Goal: Complete application form: Complete application form

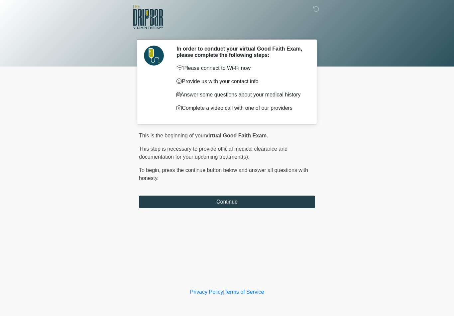
click at [245, 203] on button "Continue" at bounding box center [227, 201] width 176 height 13
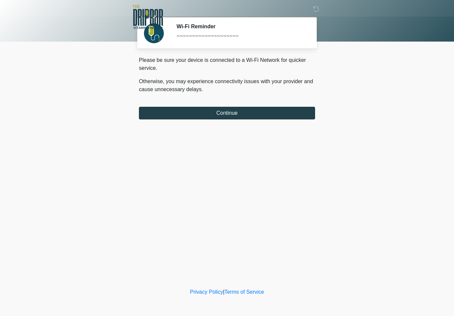
click at [251, 113] on button "Continue" at bounding box center [227, 113] width 176 height 13
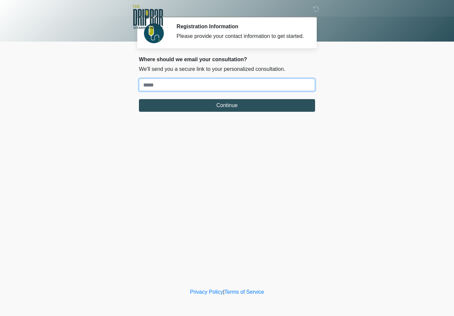
click at [206, 90] on input "Where should we email your treatment plan?" at bounding box center [227, 84] width 176 height 13
click at [200, 91] on input "Where should we email your treatment plan?" at bounding box center [227, 84] width 176 height 13
click at [250, 88] on input "Where should we email your treatment plan?" at bounding box center [227, 84] width 176 height 13
click at [237, 85] on input "Where should we email your treatment plan?" at bounding box center [227, 84] width 176 height 13
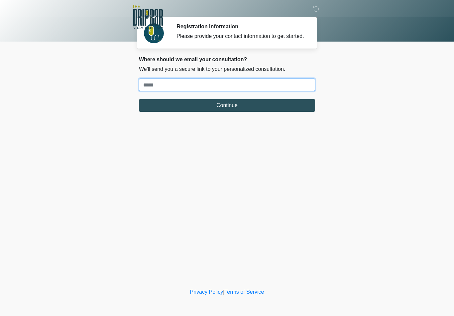
click at [263, 87] on input "Where should we email your treatment plan?" at bounding box center [227, 84] width 176 height 13
click at [276, 81] on div "Where should we email your consultation? We'll send you a secure link to your p…" at bounding box center [227, 83] width 176 height 55
click at [247, 91] on input "Where should we email your treatment plan?" at bounding box center [227, 84] width 176 height 13
click at [246, 91] on input "Where should we email your treatment plan?" at bounding box center [227, 84] width 176 height 13
click at [240, 86] on input "Where should we email your treatment plan?" at bounding box center [227, 84] width 176 height 13
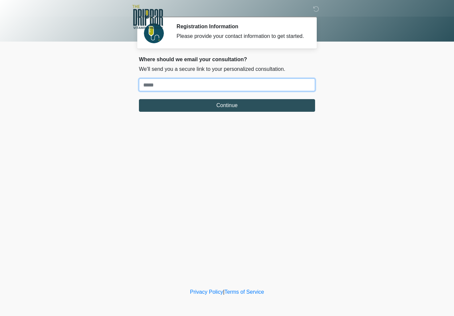
click at [240, 86] on input "Where should we email your treatment plan?" at bounding box center [227, 84] width 176 height 13
click at [239, 87] on input "Where should we email your treatment plan?" at bounding box center [227, 84] width 176 height 13
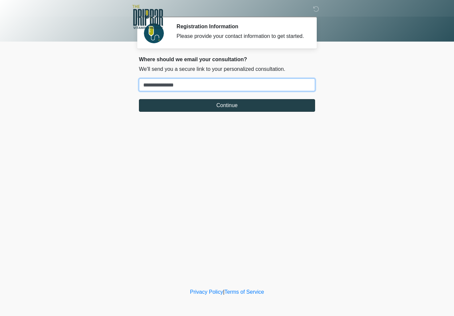
type input "**********"
click at [250, 109] on button "Continue" at bounding box center [227, 105] width 176 height 13
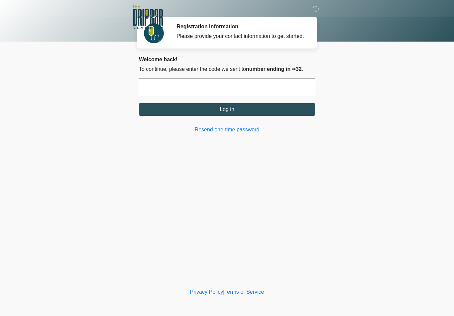
click at [290, 89] on input "text" at bounding box center [227, 86] width 176 height 17
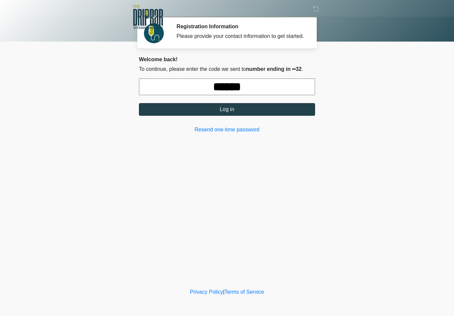
type input "******"
click at [230, 116] on button "Log in" at bounding box center [227, 109] width 176 height 13
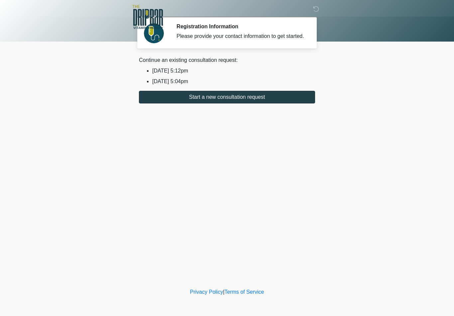
click at [257, 99] on button "Start a new consultation request" at bounding box center [227, 97] width 176 height 13
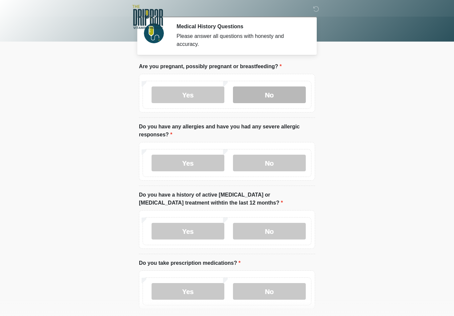
click at [286, 88] on label "No" at bounding box center [269, 94] width 73 height 17
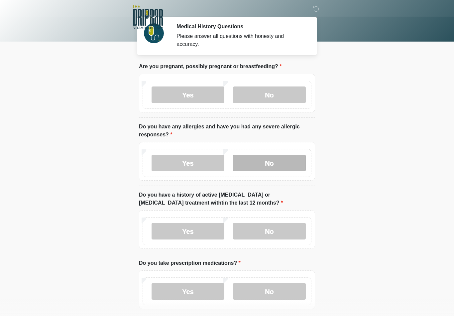
click at [280, 165] on label "No" at bounding box center [269, 163] width 73 height 17
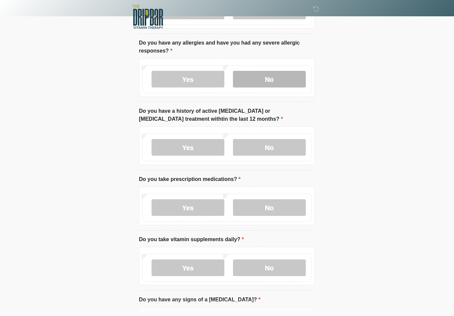
scroll to position [84, 0]
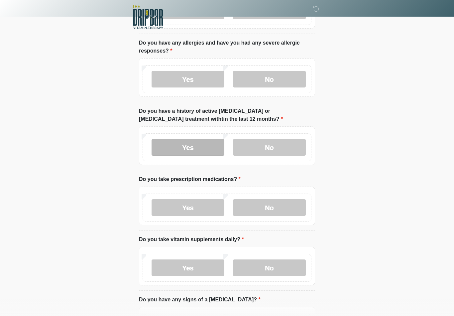
click at [194, 144] on label "Yes" at bounding box center [188, 147] width 73 height 17
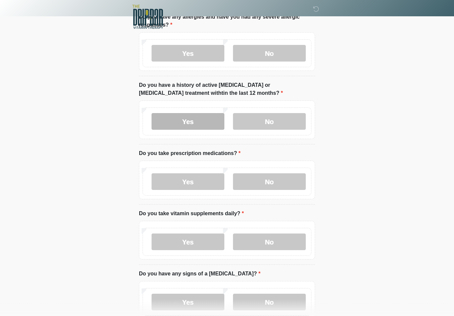
scroll to position [109, 0]
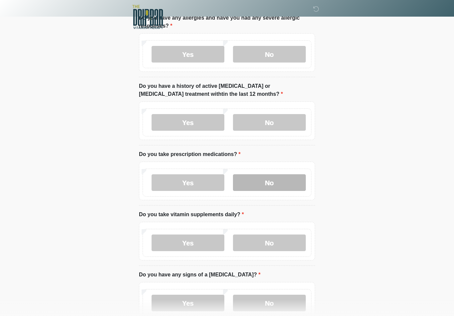
click at [284, 181] on label "No" at bounding box center [269, 182] width 73 height 17
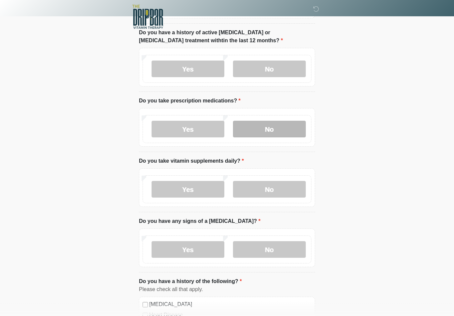
scroll to position [161, 0]
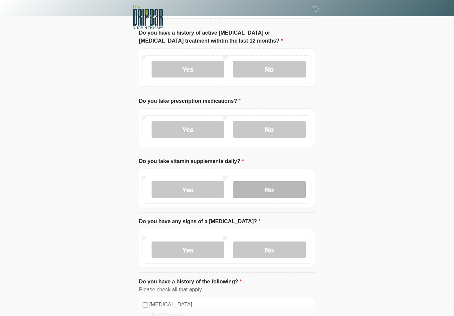
click at [291, 191] on label "No" at bounding box center [269, 189] width 73 height 17
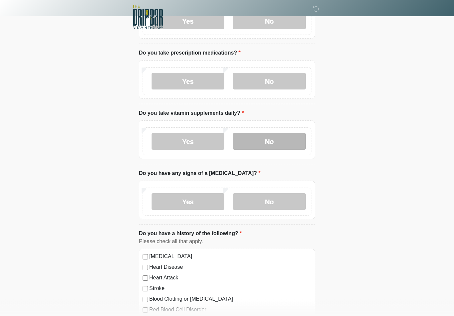
scroll to position [210, 0]
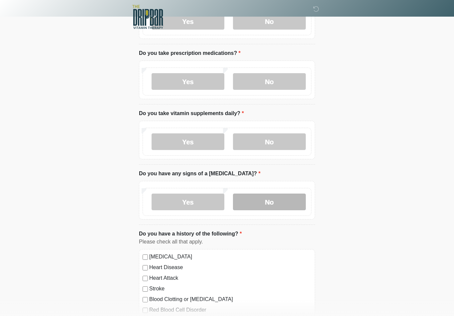
click at [292, 198] on label "No" at bounding box center [269, 201] width 73 height 17
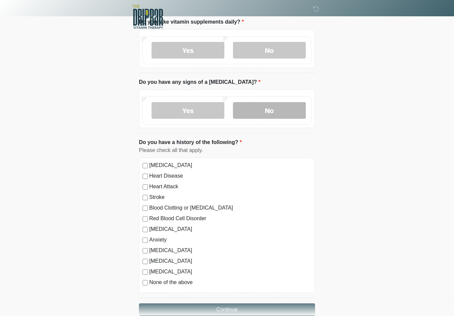
scroll to position [301, 0]
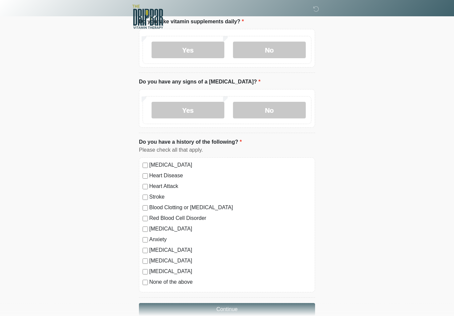
click at [173, 282] on label "None of the above" at bounding box center [230, 282] width 162 height 8
click at [232, 306] on button "Continue" at bounding box center [227, 309] width 176 height 13
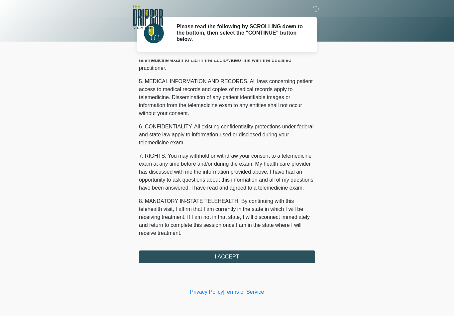
scroll to position [203, 0]
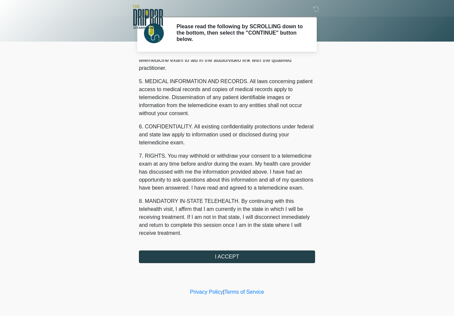
click at [252, 258] on button "I ACCEPT" at bounding box center [227, 256] width 176 height 13
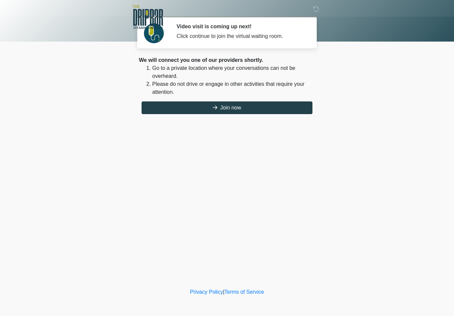
click at [268, 105] on button "Join now" at bounding box center [227, 107] width 171 height 13
